Goal: Task Accomplishment & Management: Complete application form

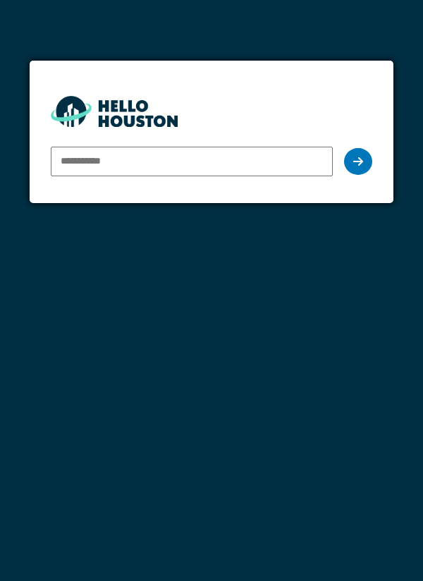
click at [323, 261] on div "You don't seem to have an account yet. Please follow the link given by your com…" at bounding box center [211, 290] width 423 height 581
click at [282, 371] on div "You don't seem to have an account yet. Please follow the link given by your com…" at bounding box center [211, 290] width 423 height 581
click at [357, 165] on icon at bounding box center [358, 161] width 10 height 11
click at [198, 165] on input "email" at bounding box center [192, 162] width 283 height 30
type input "**********"
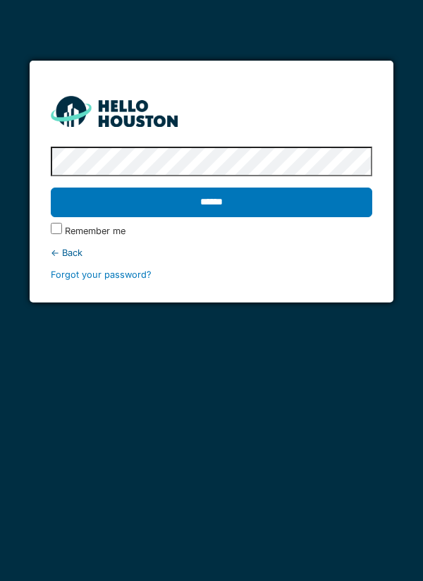
click at [233, 199] on input "******" at bounding box center [212, 202] width 322 height 30
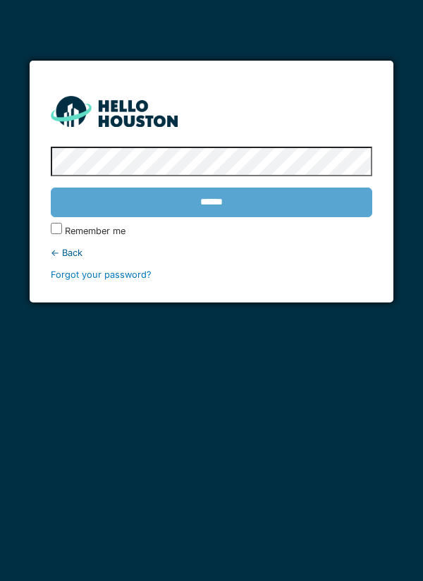
click at [255, 203] on div "******" at bounding box center [212, 202] width 322 height 41
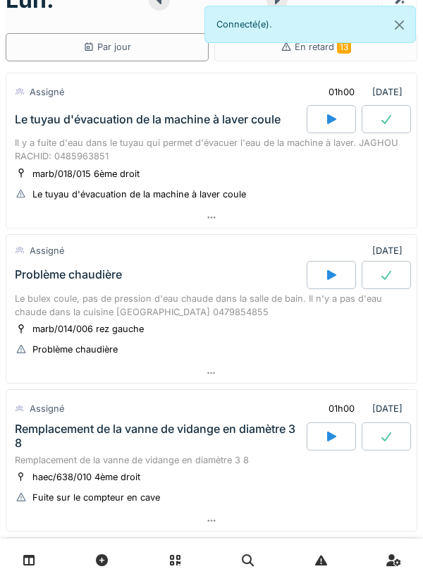
scroll to position [39, 0]
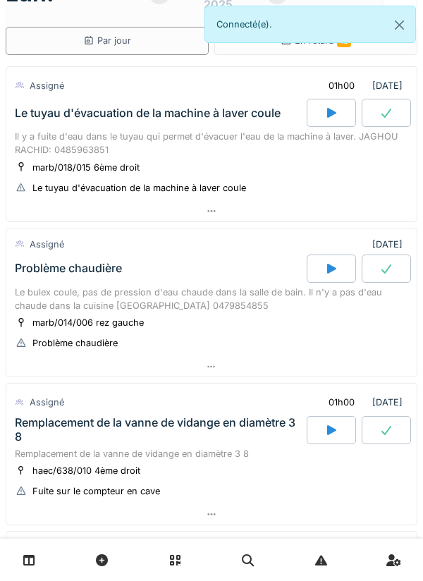
click at [209, 450] on div "Remplacement de la vanne de vidange en diamètre 3 8" at bounding box center [211, 453] width 393 height 13
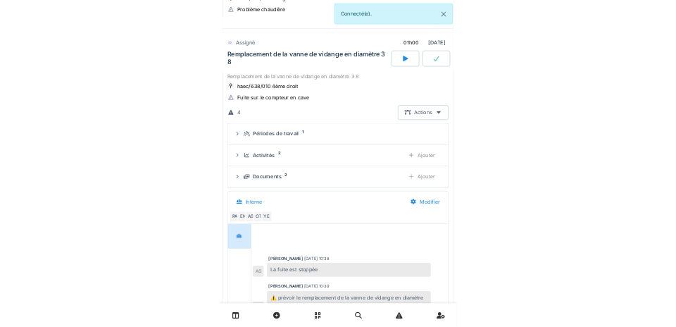
scroll to position [366, 0]
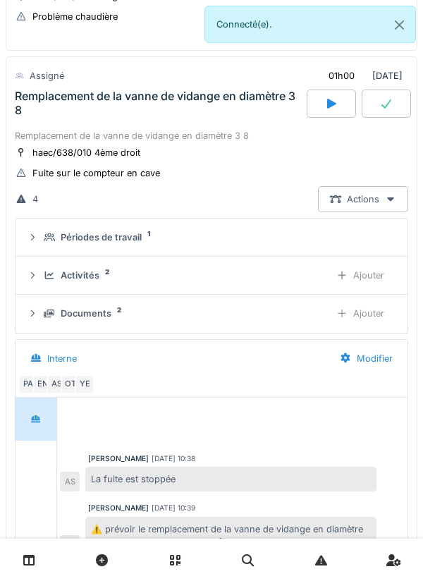
click at [47, 378] on div "AS" at bounding box center [57, 384] width 20 height 20
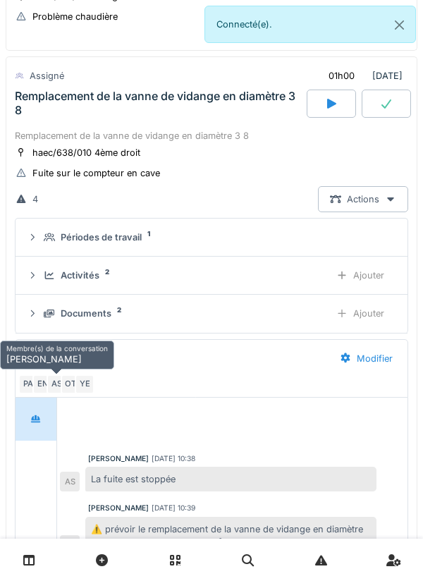
click at [69, 379] on div "OT" at bounding box center [71, 384] width 20 height 20
click at [75, 381] on div "YE" at bounding box center [85, 384] width 20 height 20
click at [92, 389] on div "YE" at bounding box center [85, 384] width 20 height 20
click at [91, 381] on div "YE" at bounding box center [85, 384] width 20 height 20
click at [85, 385] on div "YE" at bounding box center [85, 384] width 20 height 20
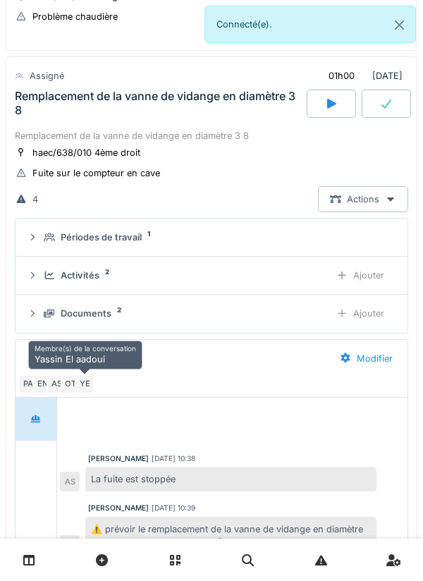
click at [34, 381] on div "EN" at bounding box center [42, 384] width 20 height 20
